Goal: Find specific page/section: Find specific page/section

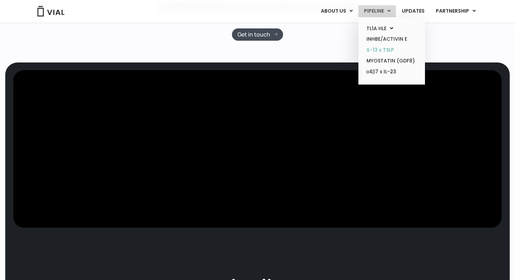
scroll to position [262, 0]
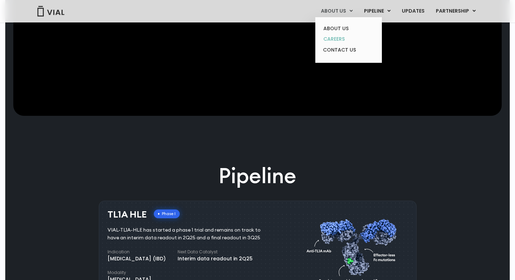
click at [332, 39] on link "CAREERS" at bounding box center [348, 39] width 61 height 11
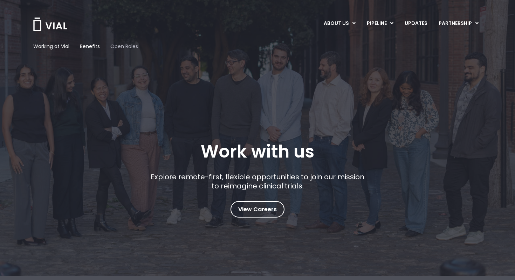
click at [124, 49] on span "Open Roles" at bounding box center [124, 46] width 28 height 7
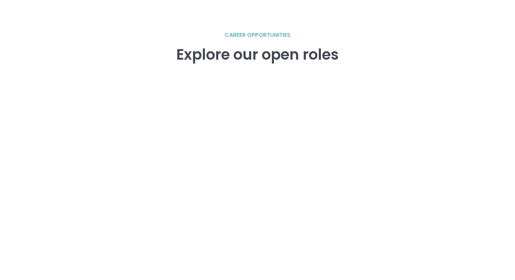
scroll to position [1029, 0]
